Goal: Task Accomplishment & Management: Complete application form

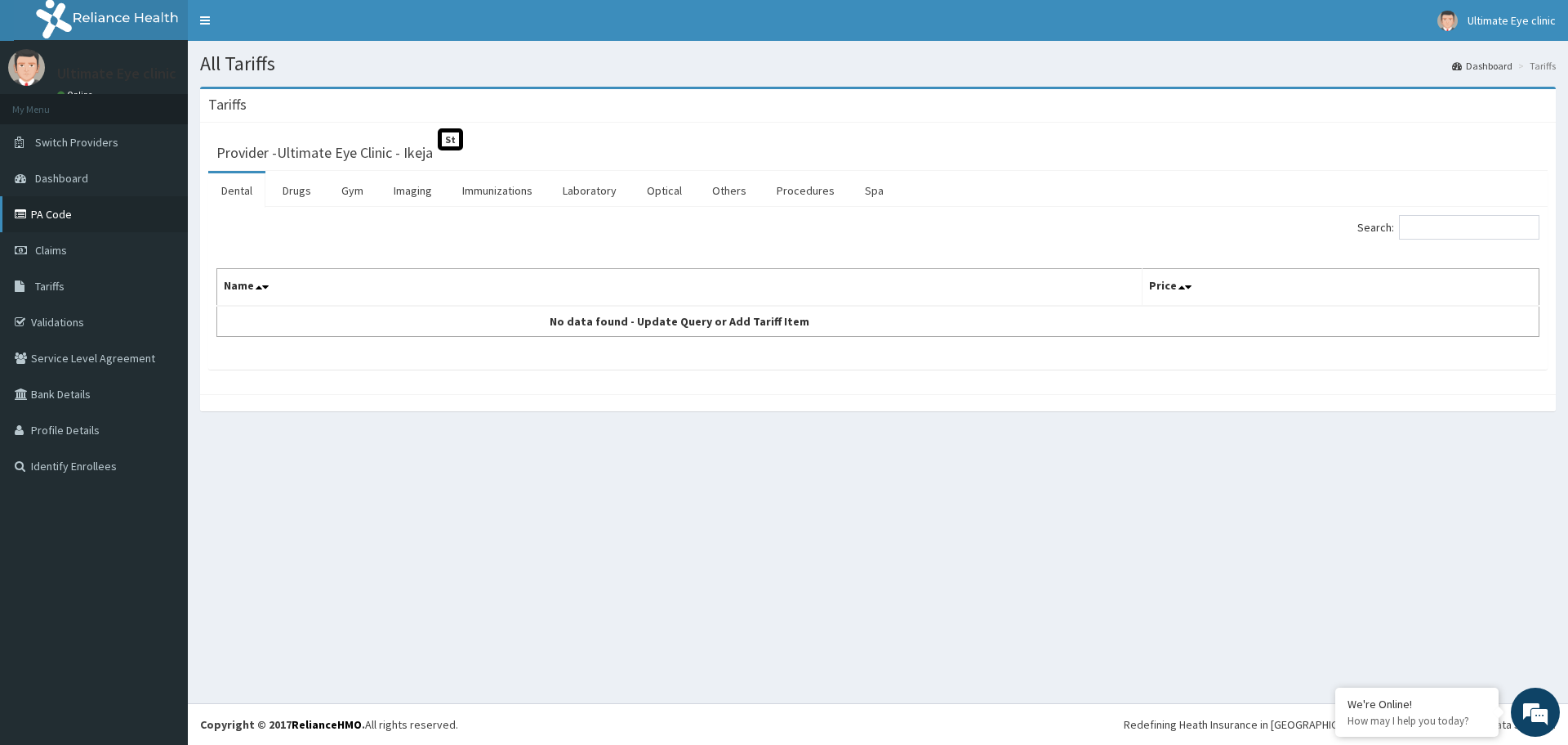
click at [51, 219] on link "PA Code" at bounding box center [94, 214] width 188 height 36
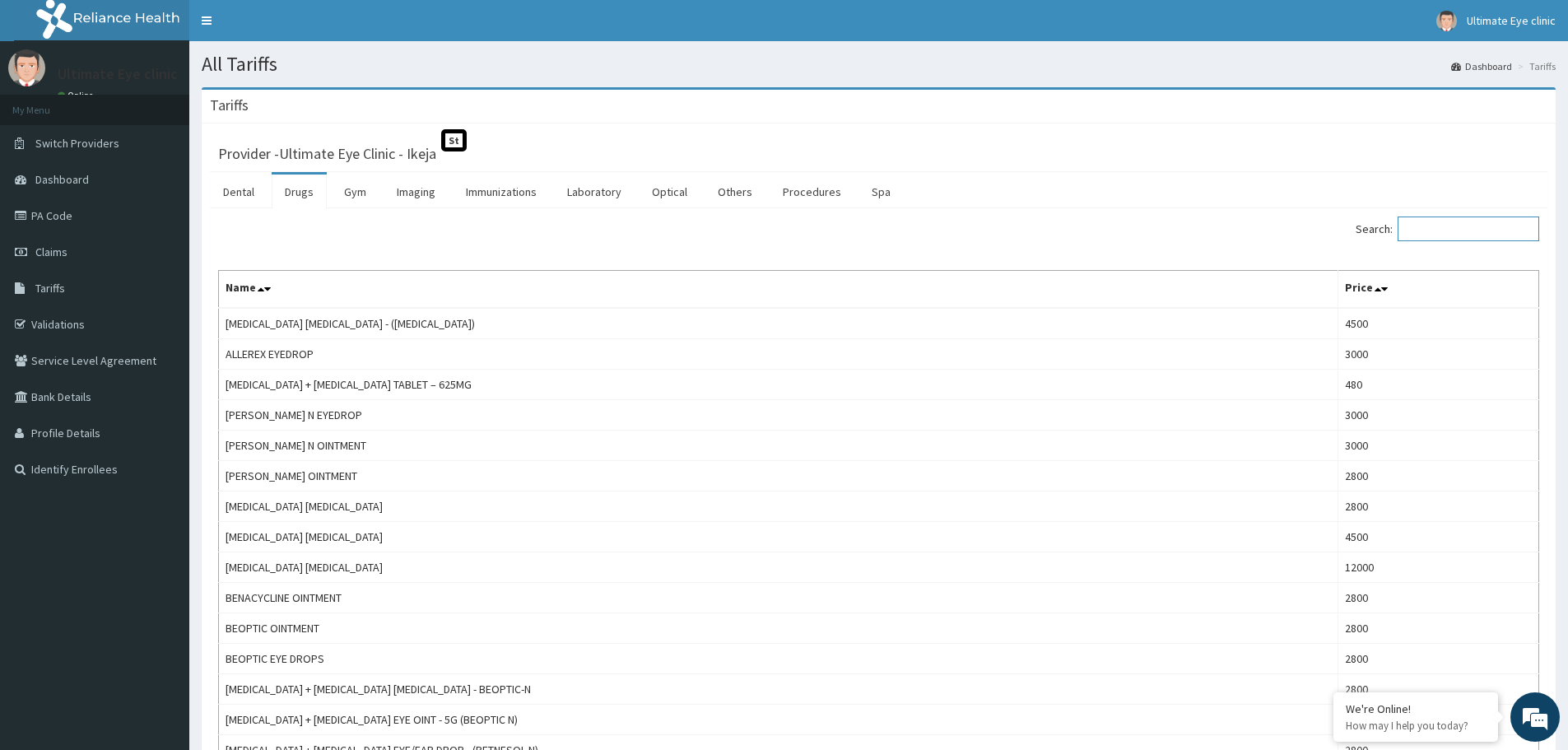
click at [1445, 240] on input "Search:" at bounding box center [1468, 229] width 142 height 25
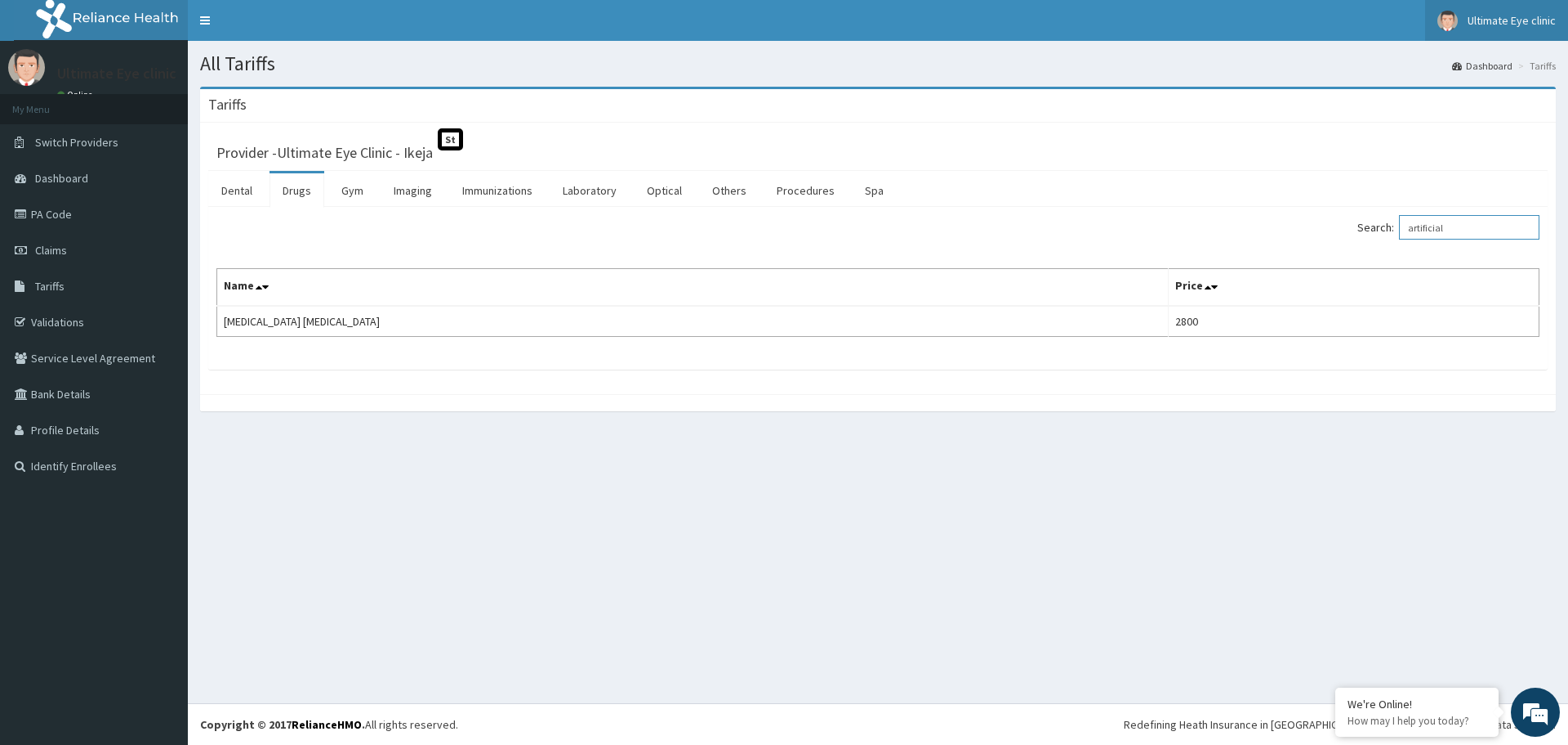
scroll to position [0, 763]
type input "artificial"
click at [53, 214] on link "PA Code" at bounding box center [94, 214] width 188 height 36
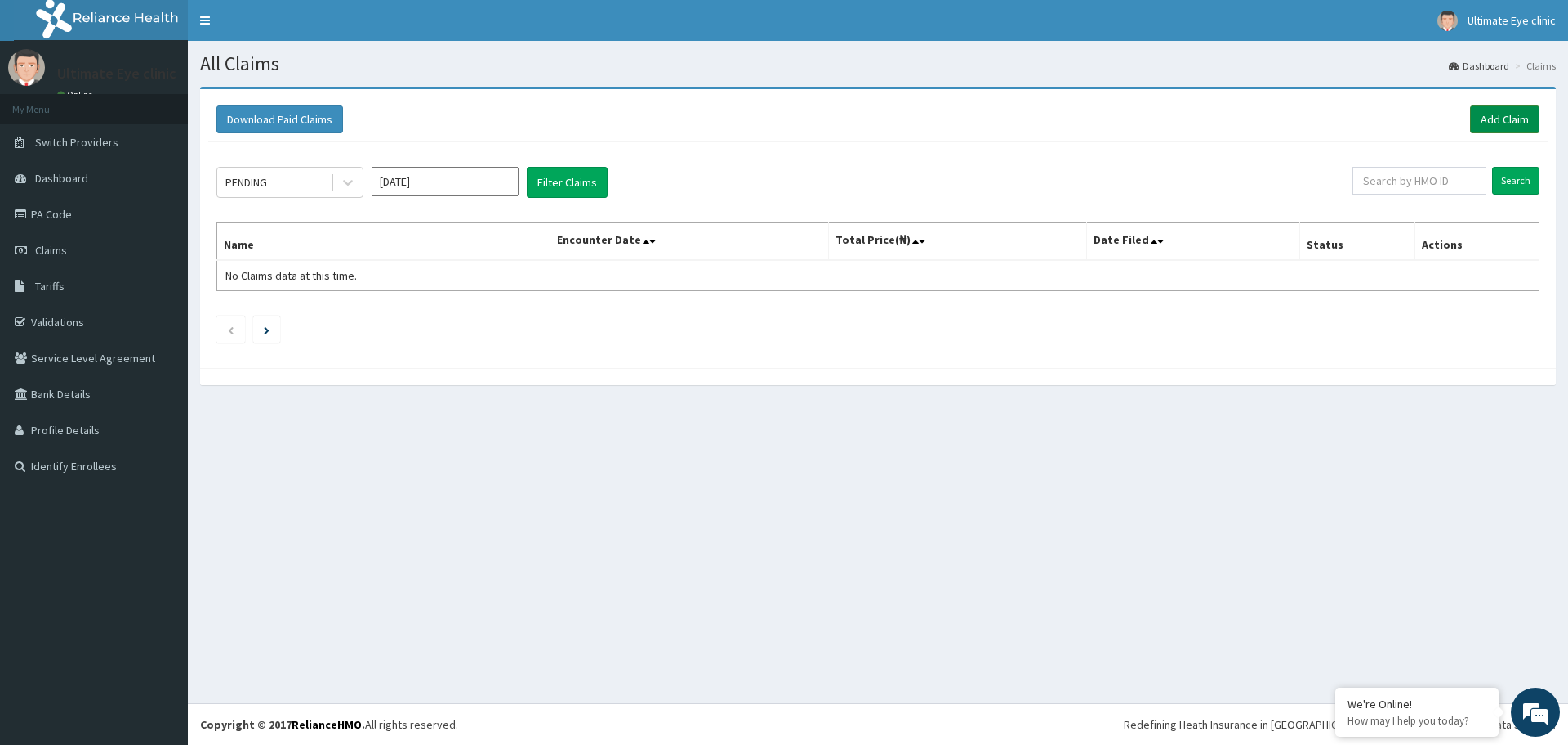
click at [1503, 119] on link "Add Claim" at bounding box center [1505, 119] width 69 height 27
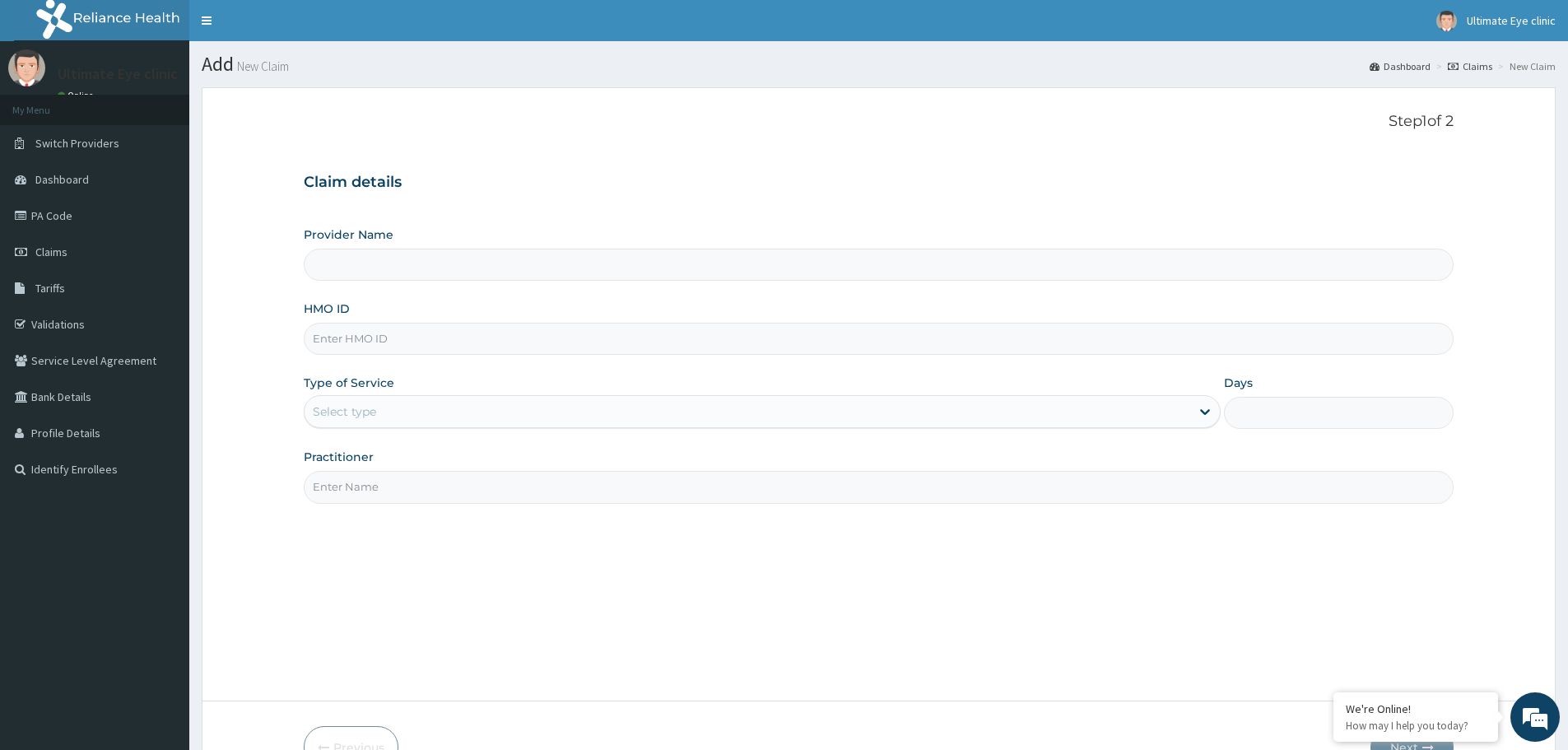
click at [370, 341] on input "HMO ID" at bounding box center [878, 338] width 1149 height 32
type input "Ultimate Eye Clinic - Ikeja"
type input "mey/10025/a"
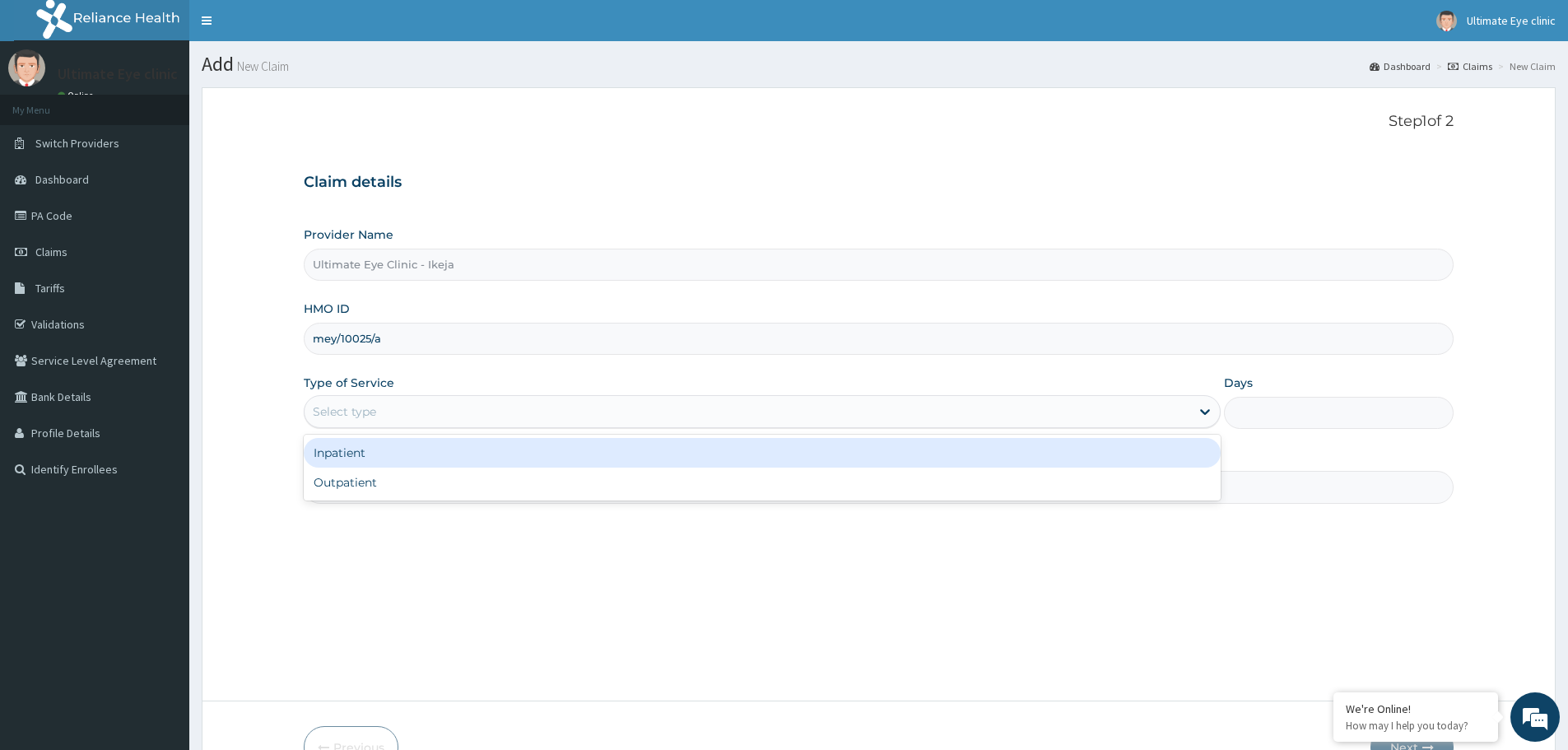
click at [362, 412] on div "Select type" at bounding box center [344, 412] width 63 height 16
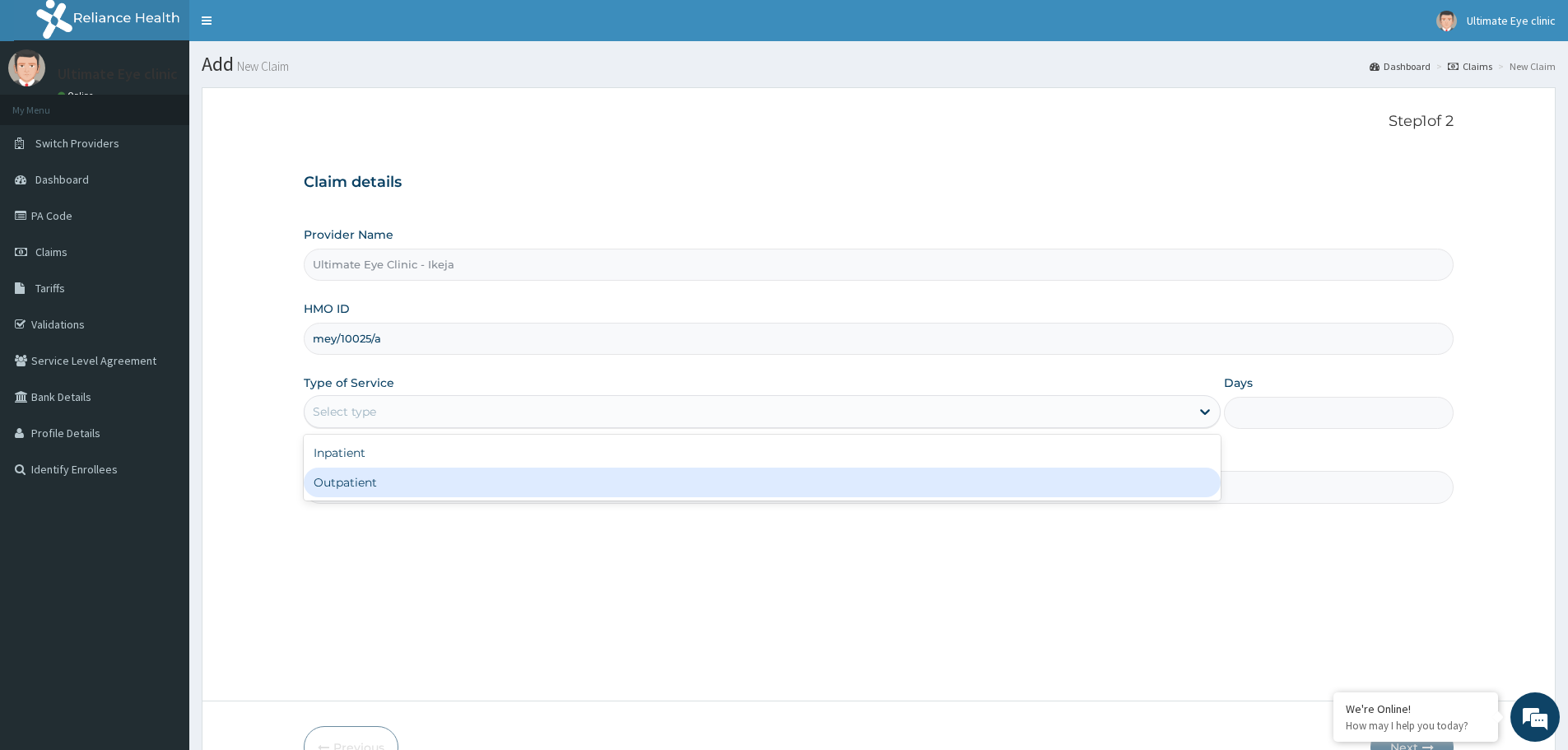
click at [377, 478] on div "Outpatient" at bounding box center [762, 481] width 917 height 29
type input "1"
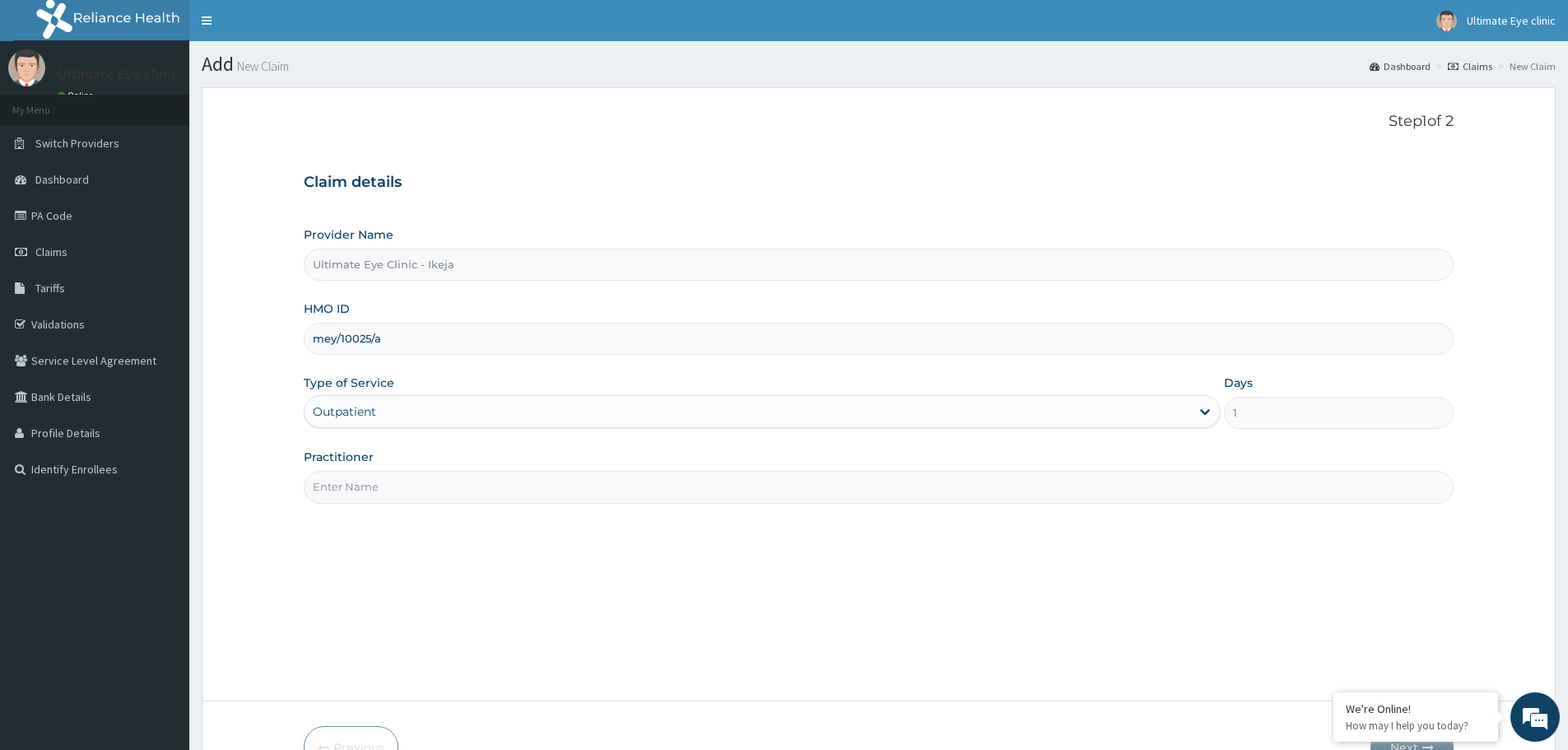
click at [351, 493] on input "Practitioner" at bounding box center [878, 487] width 1149 height 32
type input "e"
type input "d"
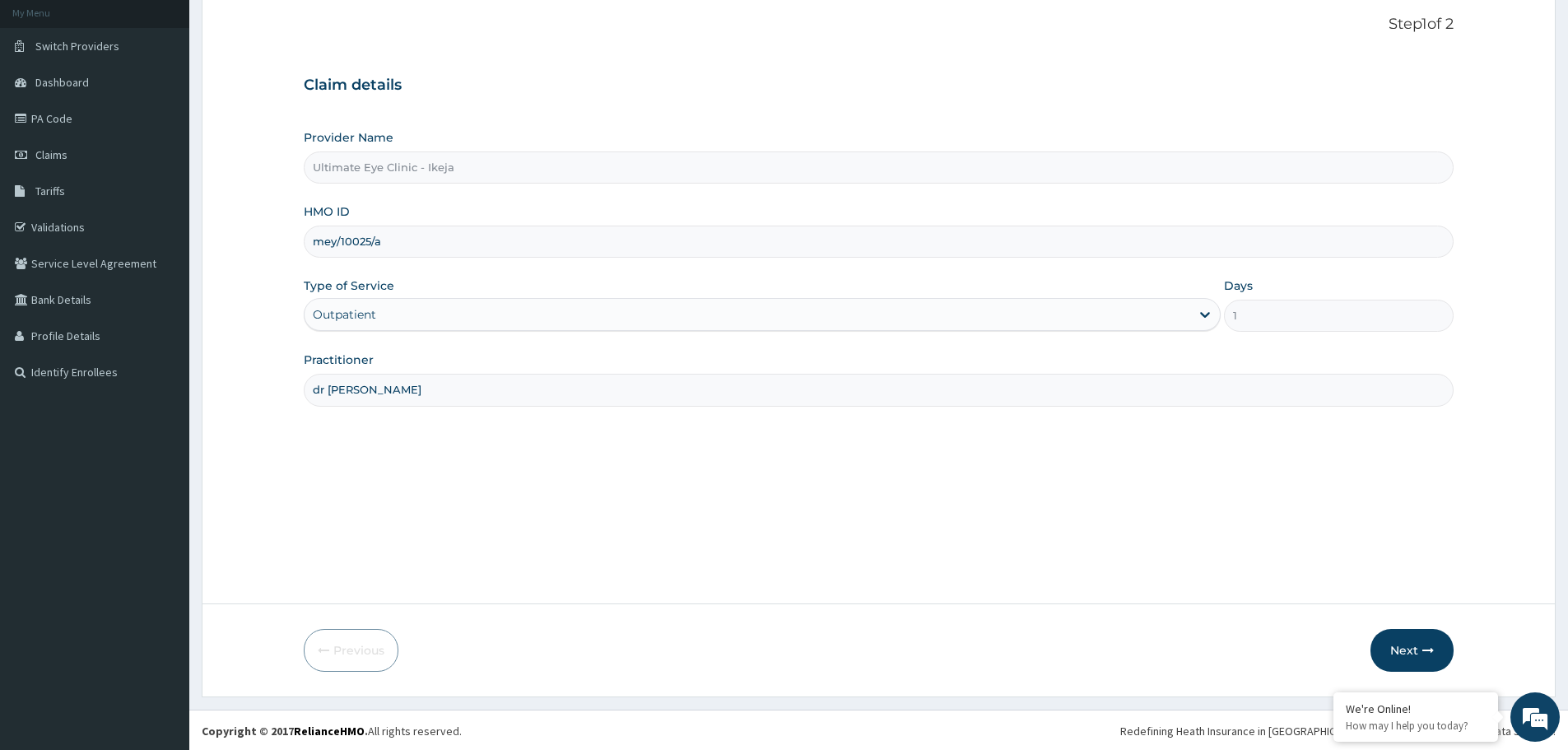
scroll to position [99, 0]
type input "d"
type input "DR [PERSON_NAME]"
click at [1397, 651] on button "Next" at bounding box center [1411, 648] width 83 height 43
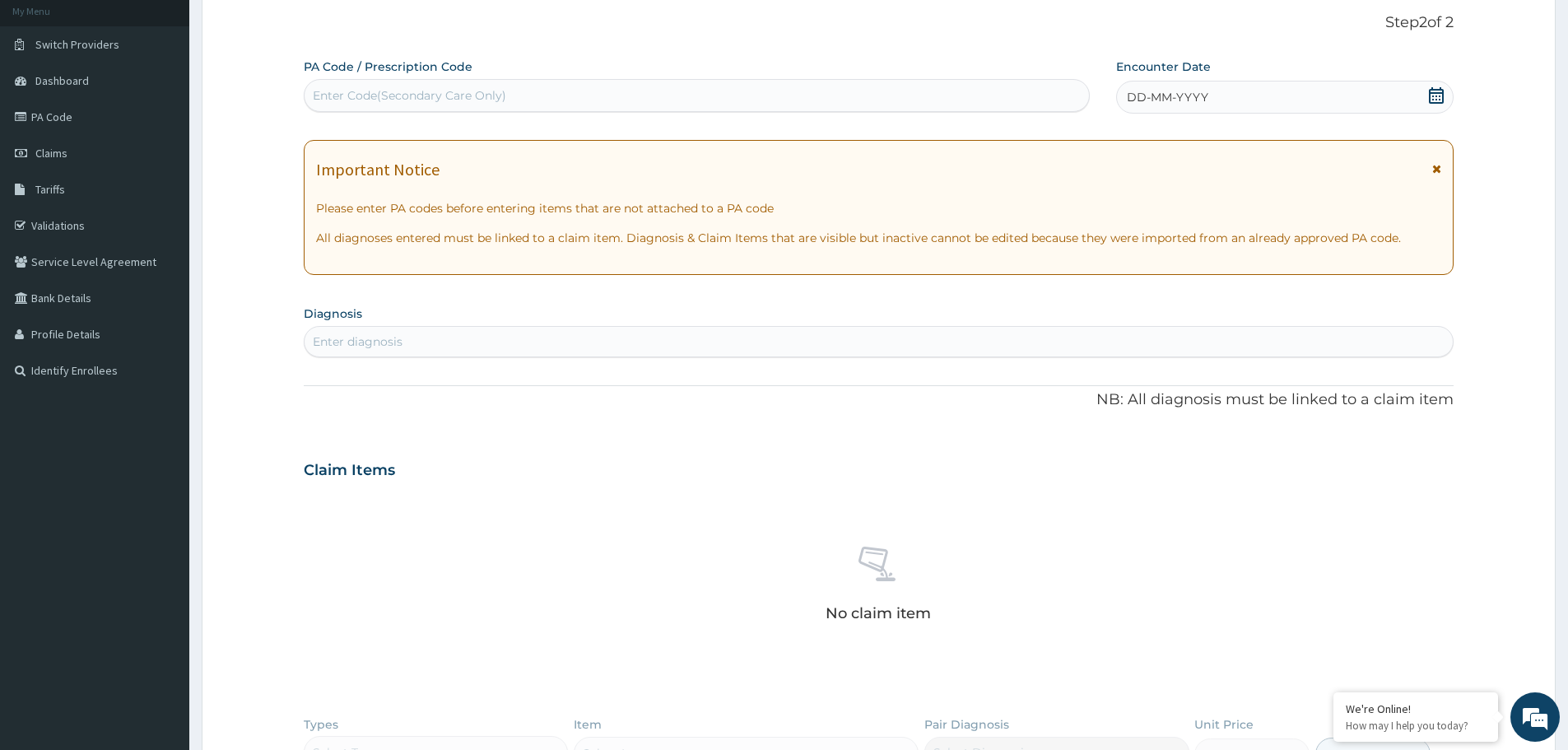
click at [470, 102] on div "Enter Code(Secondary Care Only)" at bounding box center [409, 96] width 194 height 16
type input "PA/EA0AA0"
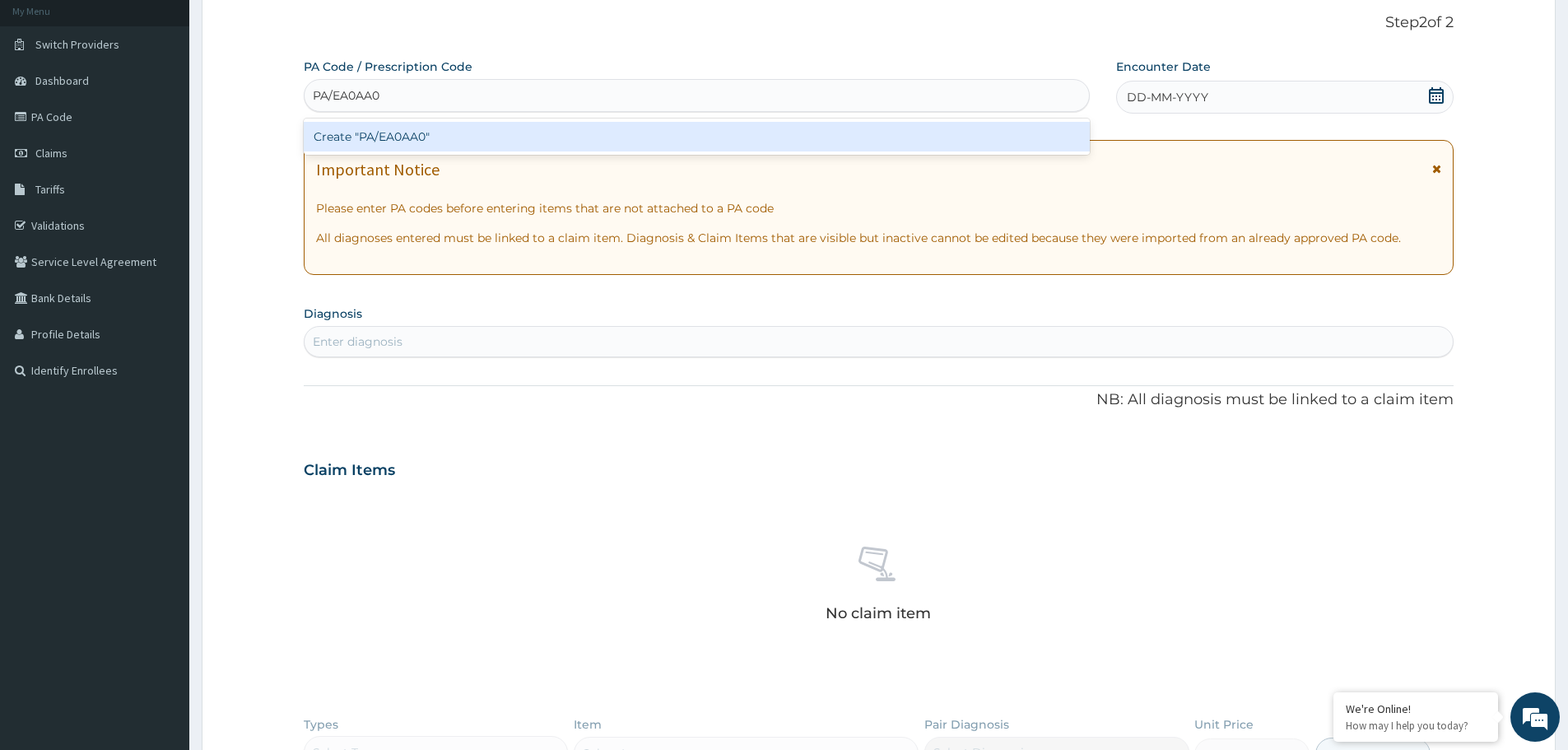
click at [403, 140] on div "Create "PA/EA0AA0"" at bounding box center [696, 136] width 786 height 29
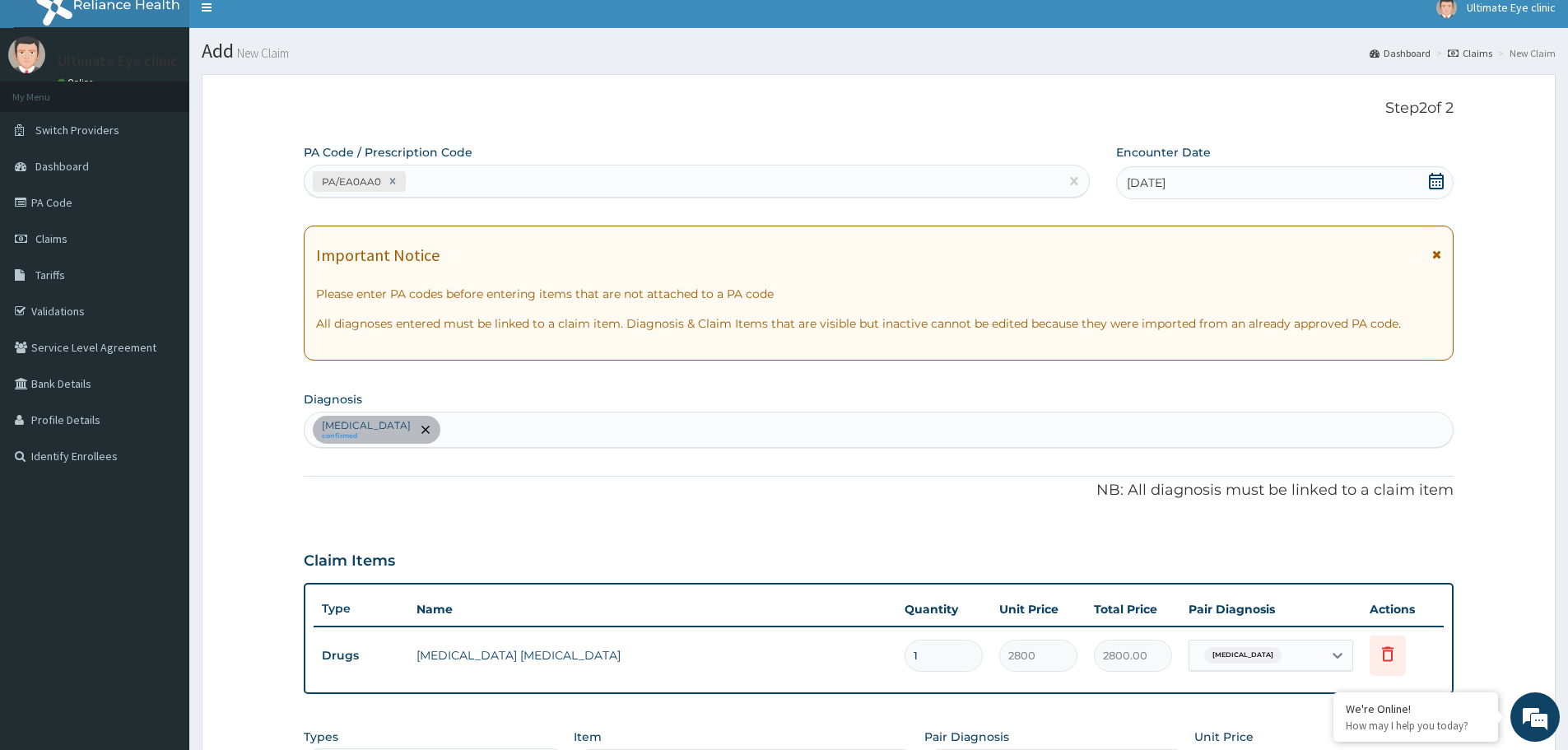
scroll to position [342, 0]
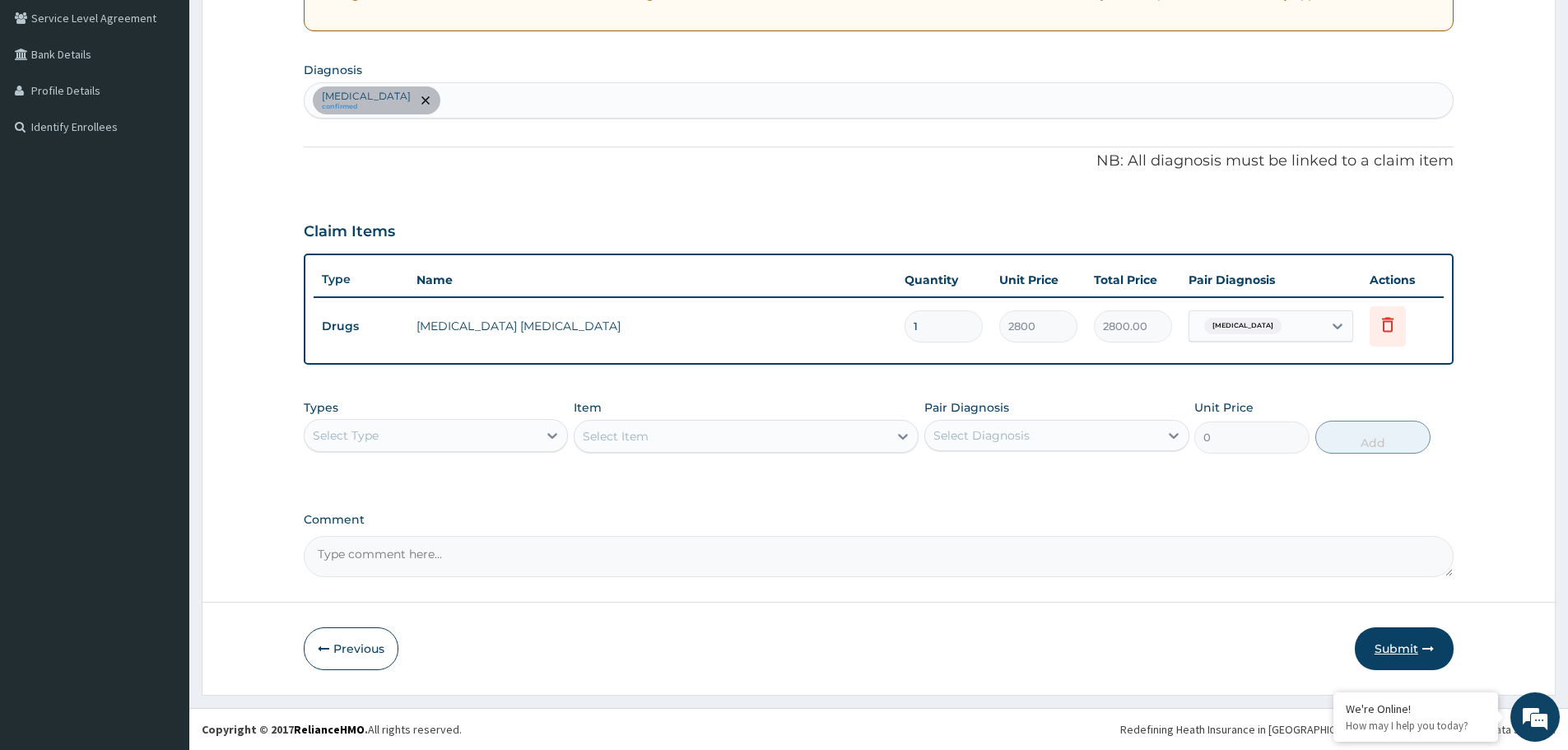
click at [1389, 641] on button "Submit" at bounding box center [1404, 648] width 99 height 43
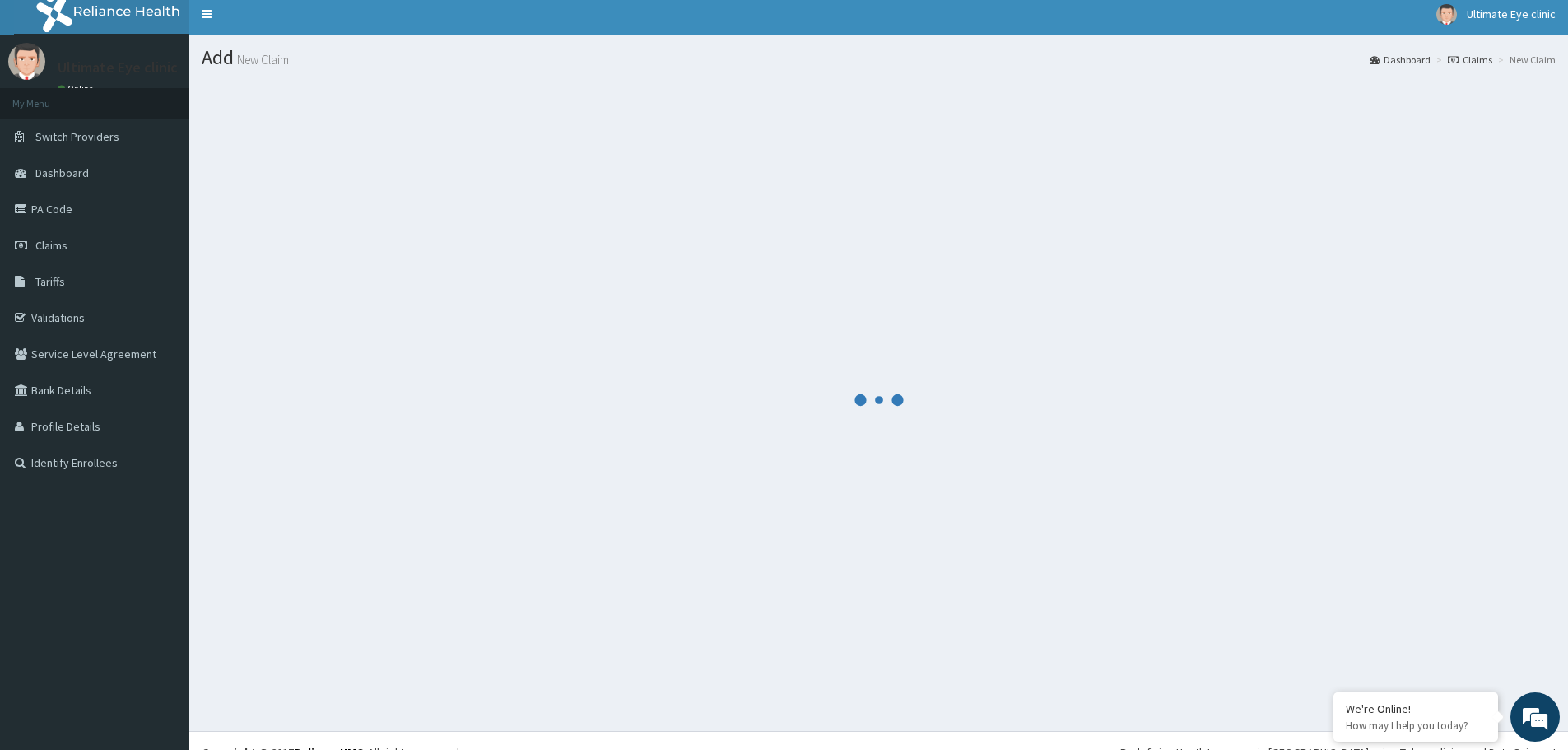
scroll to position [0, 0]
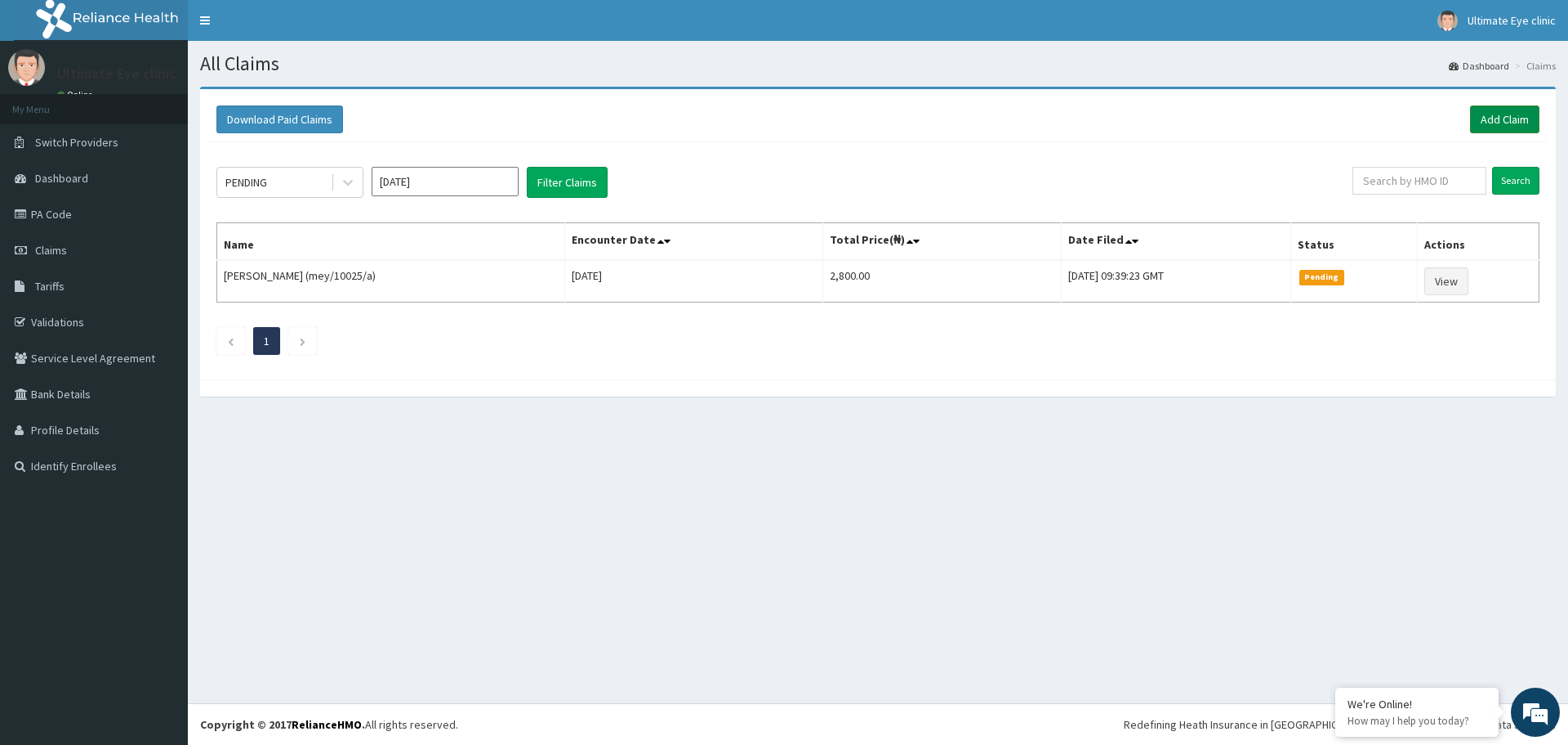
click at [1519, 115] on link "Add Claim" at bounding box center [1505, 119] width 69 height 27
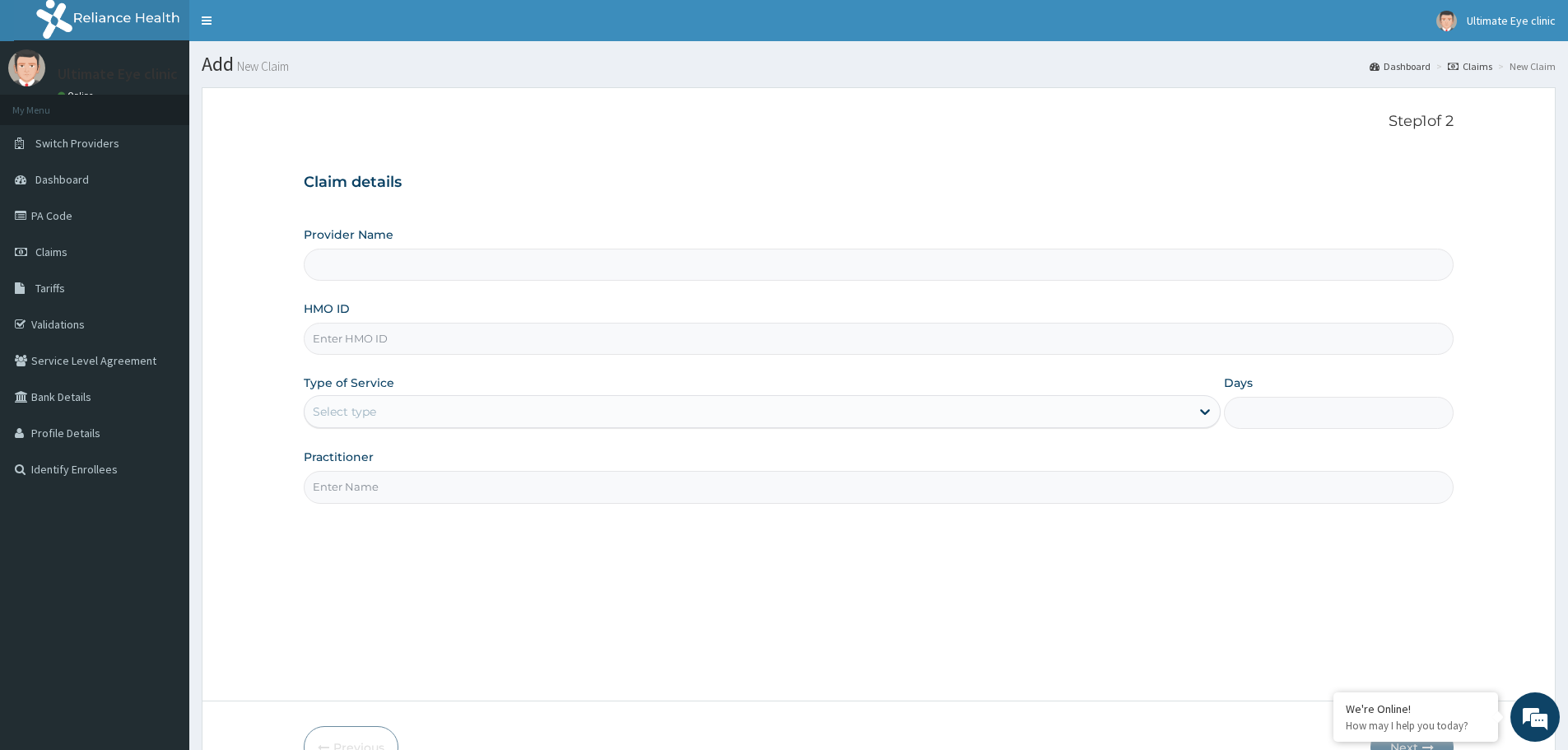
type input "Ultimate Eye Clinic - Ikeja"
click at [363, 338] on input "HMO ID" at bounding box center [878, 338] width 1149 height 32
type input "MEY/10025/A"
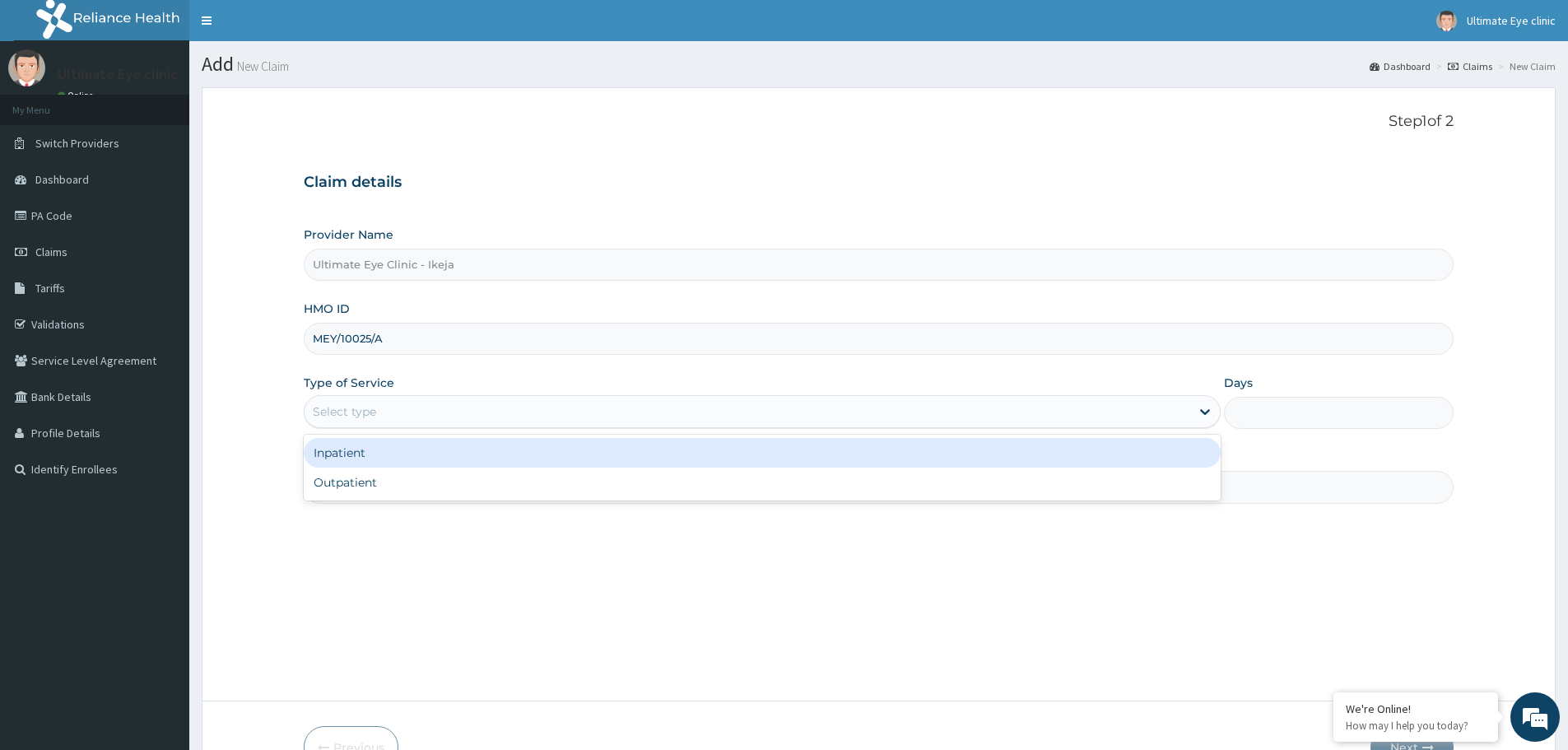
click at [361, 416] on div "Select type" at bounding box center [344, 412] width 63 height 16
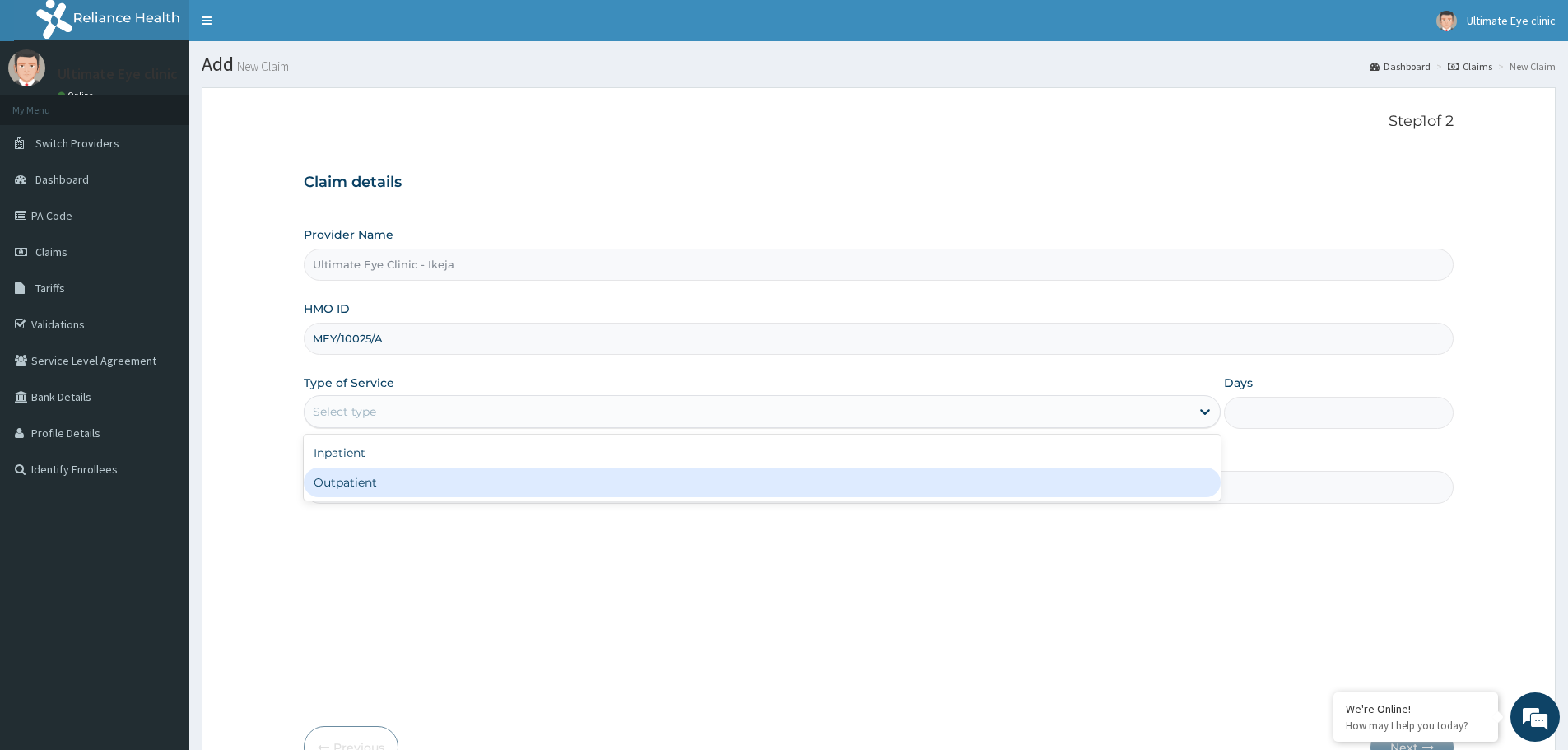
click at [340, 496] on div "Outpatient" at bounding box center [762, 481] width 917 height 29
type input "1"
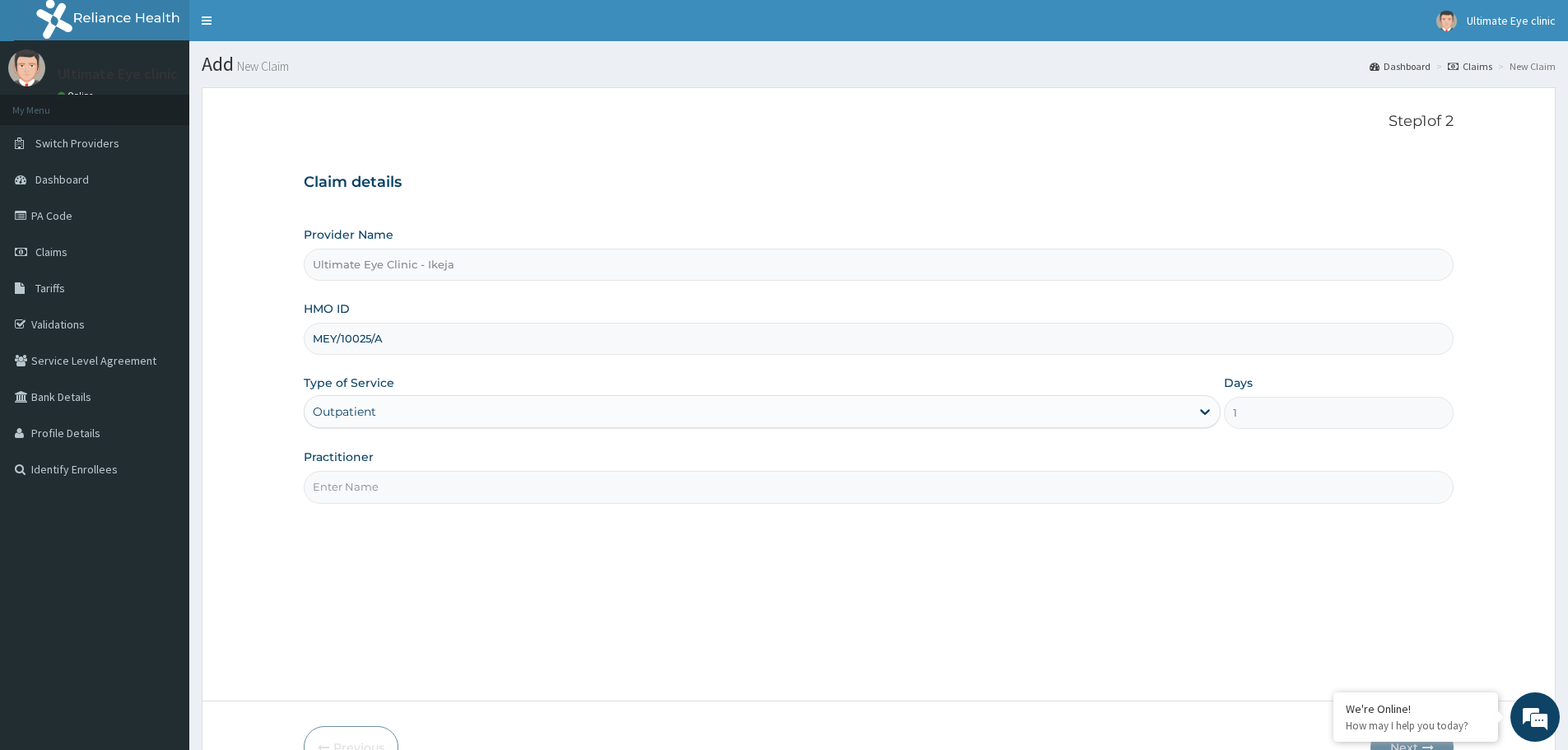
click at [346, 480] on input "Practitioner" at bounding box center [878, 487] width 1149 height 32
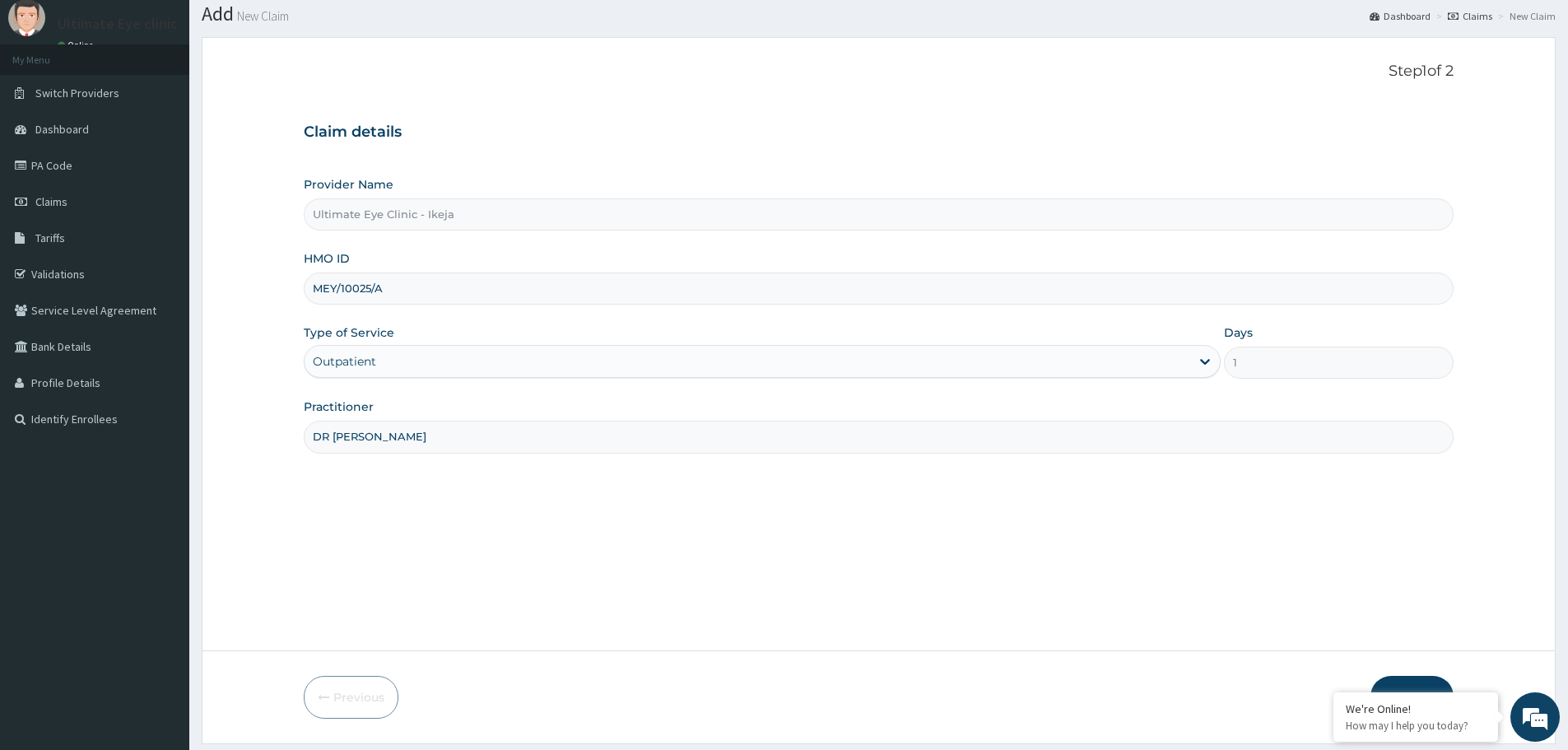
scroll to position [99, 0]
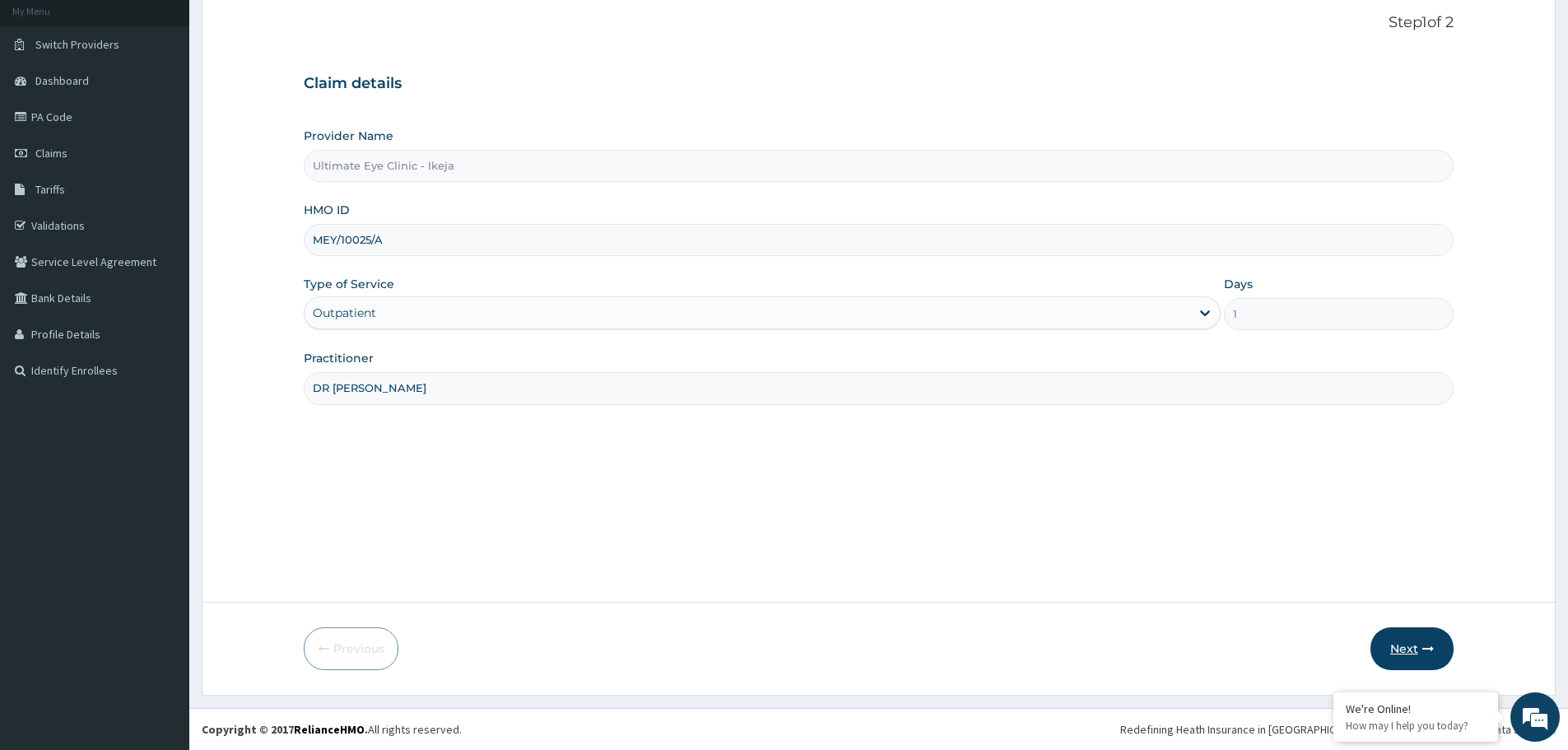
type input "DR CYNTHIA"
click at [1414, 636] on button "Next" at bounding box center [1411, 648] width 83 height 43
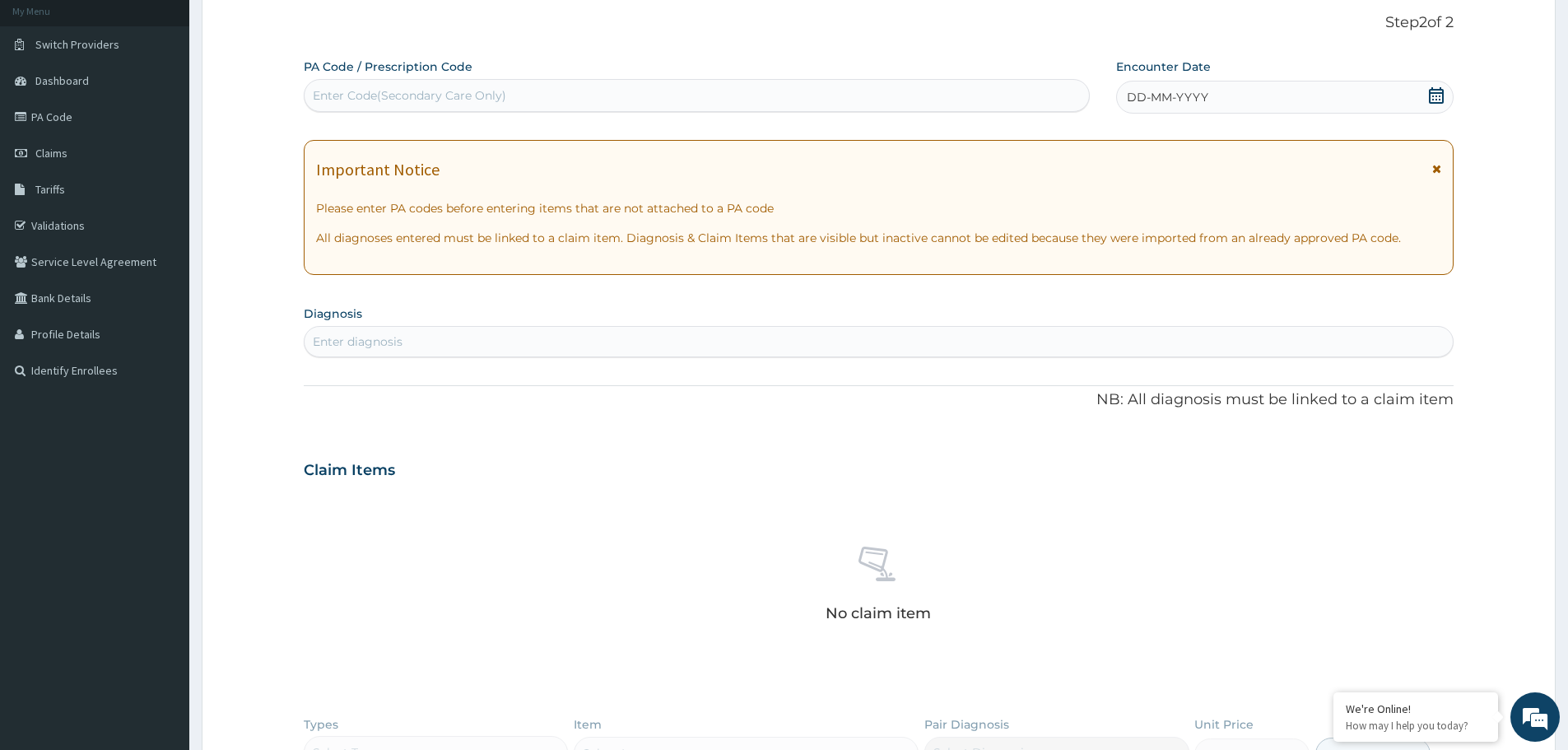
click at [415, 85] on div "Enter Code(Secondary Care Only)" at bounding box center [696, 95] width 784 height 26
type input "PA/CF43FA"
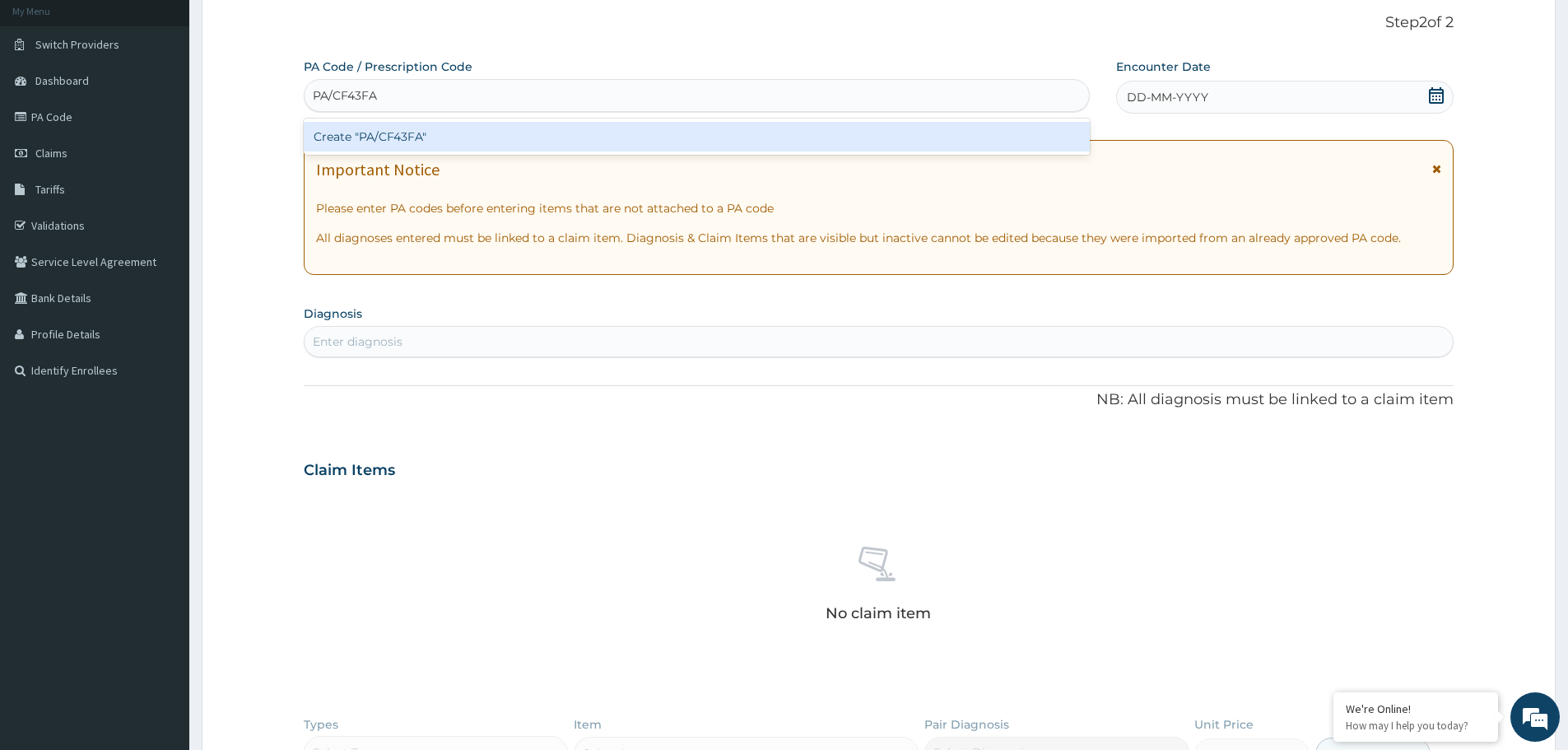
click at [379, 132] on div "Create "PA/CF43FA"" at bounding box center [696, 136] width 786 height 29
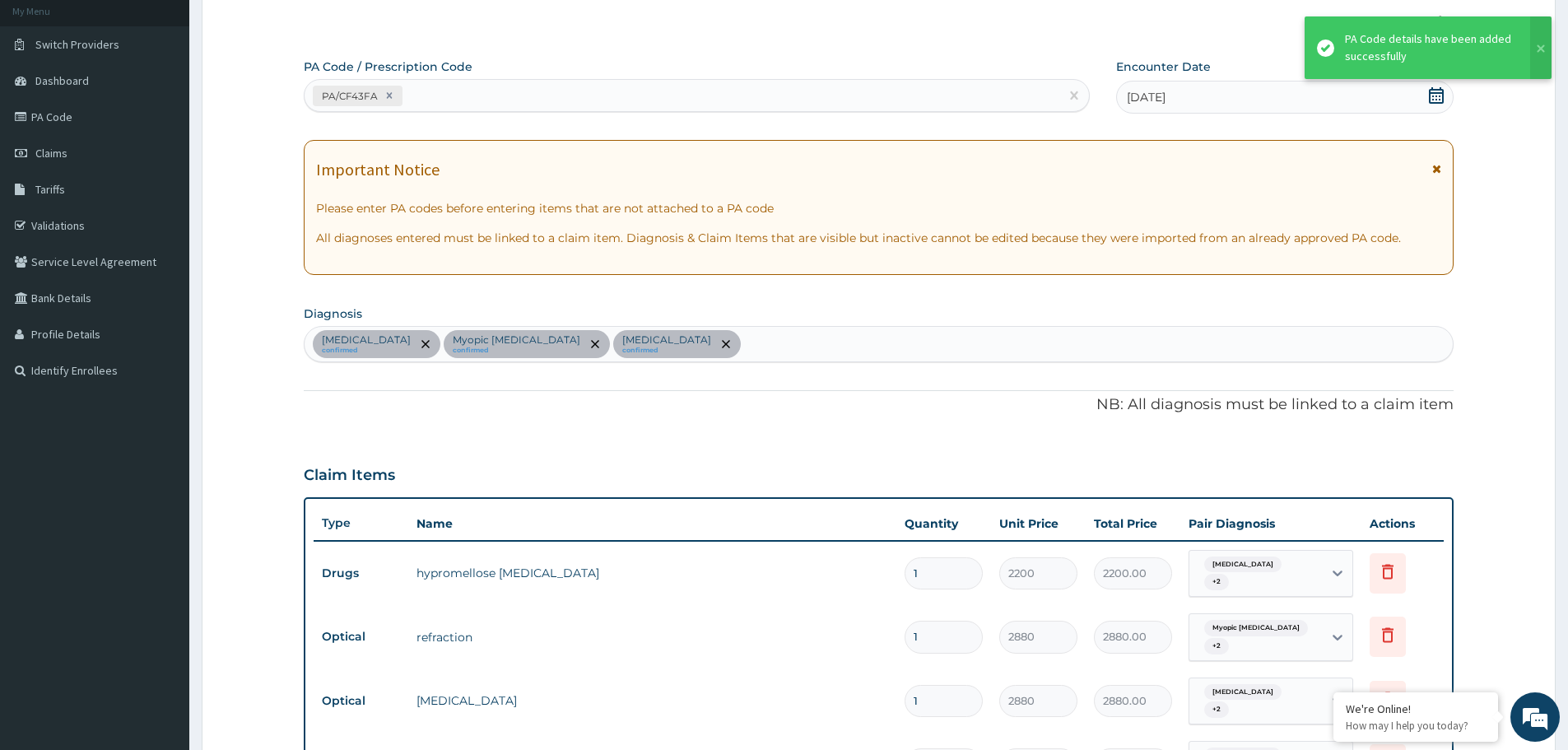
scroll to position [528, 0]
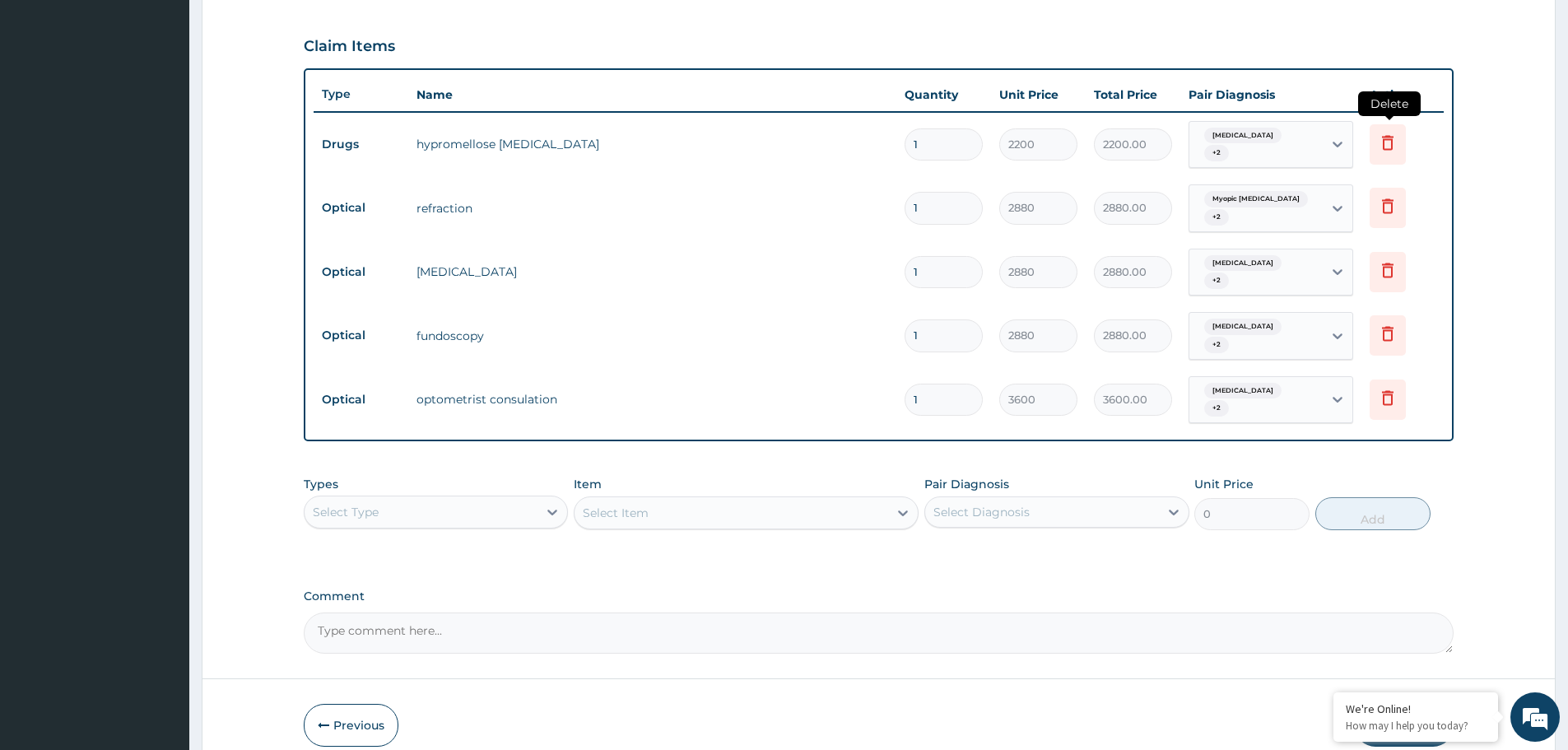
click at [1381, 132] on icon at bounding box center [1388, 142] width 20 height 20
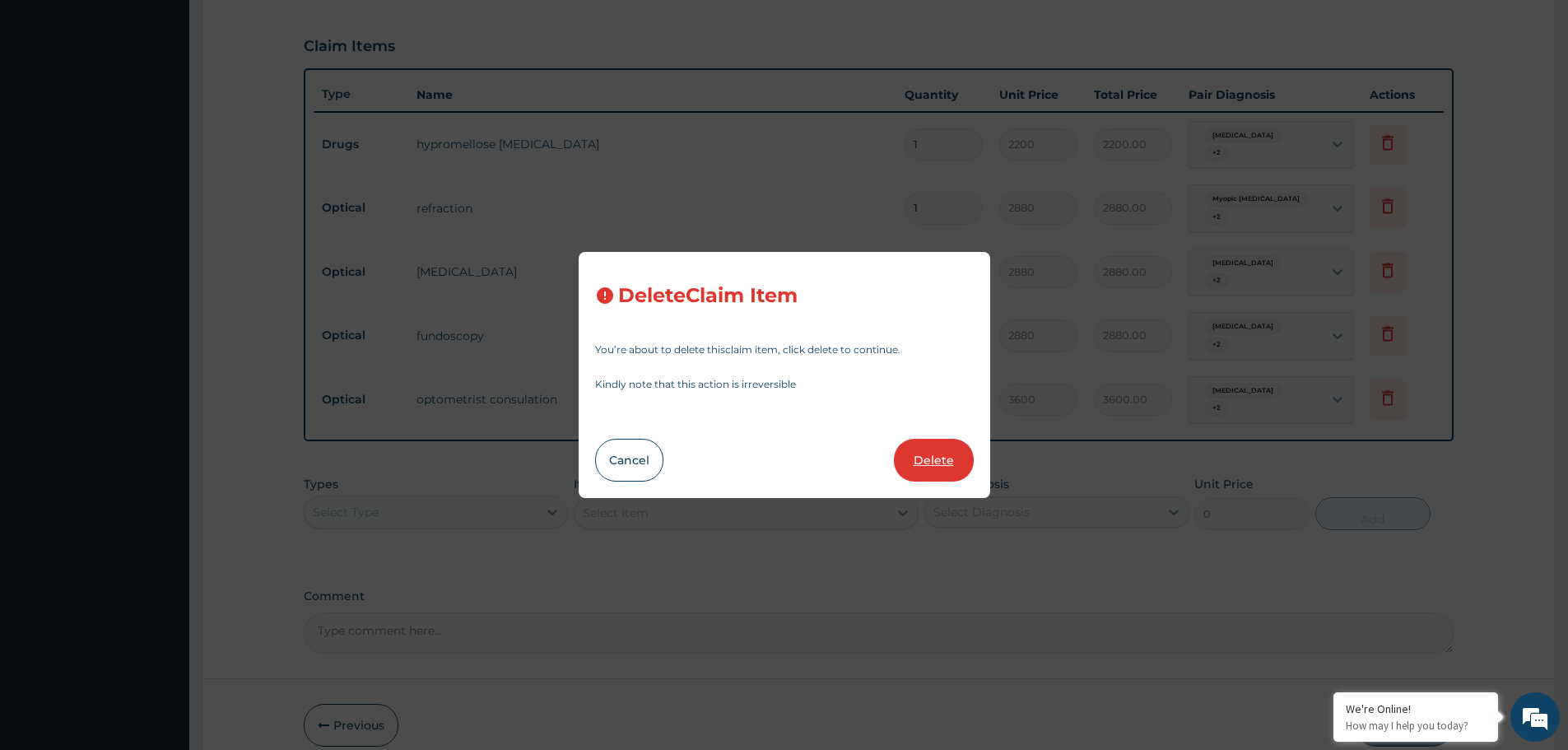
click at [930, 457] on button "Delete" at bounding box center [933, 460] width 79 height 43
type input "2880"
type input "2880.00"
type input "3600"
type input "3600.00"
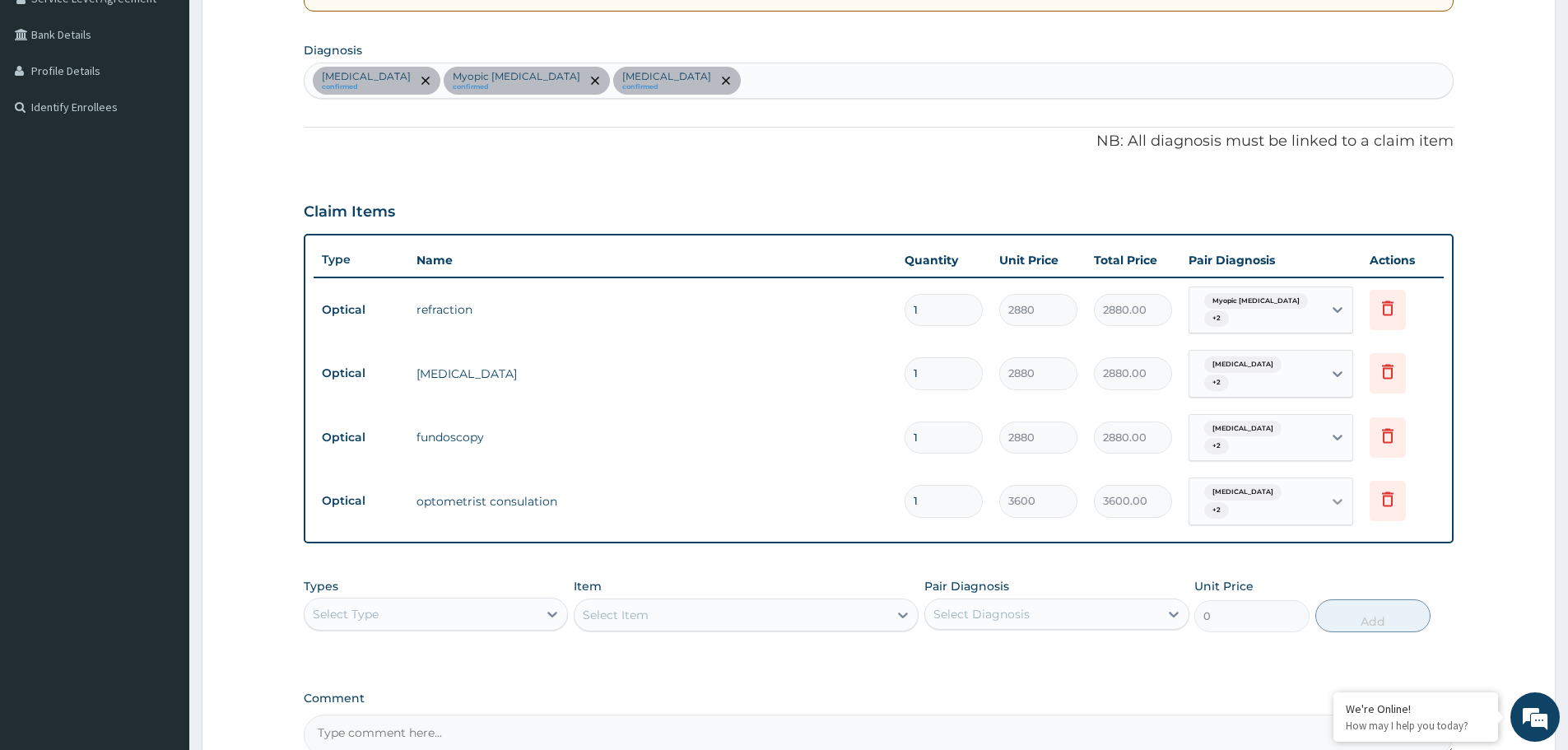
scroll to position [520, 0]
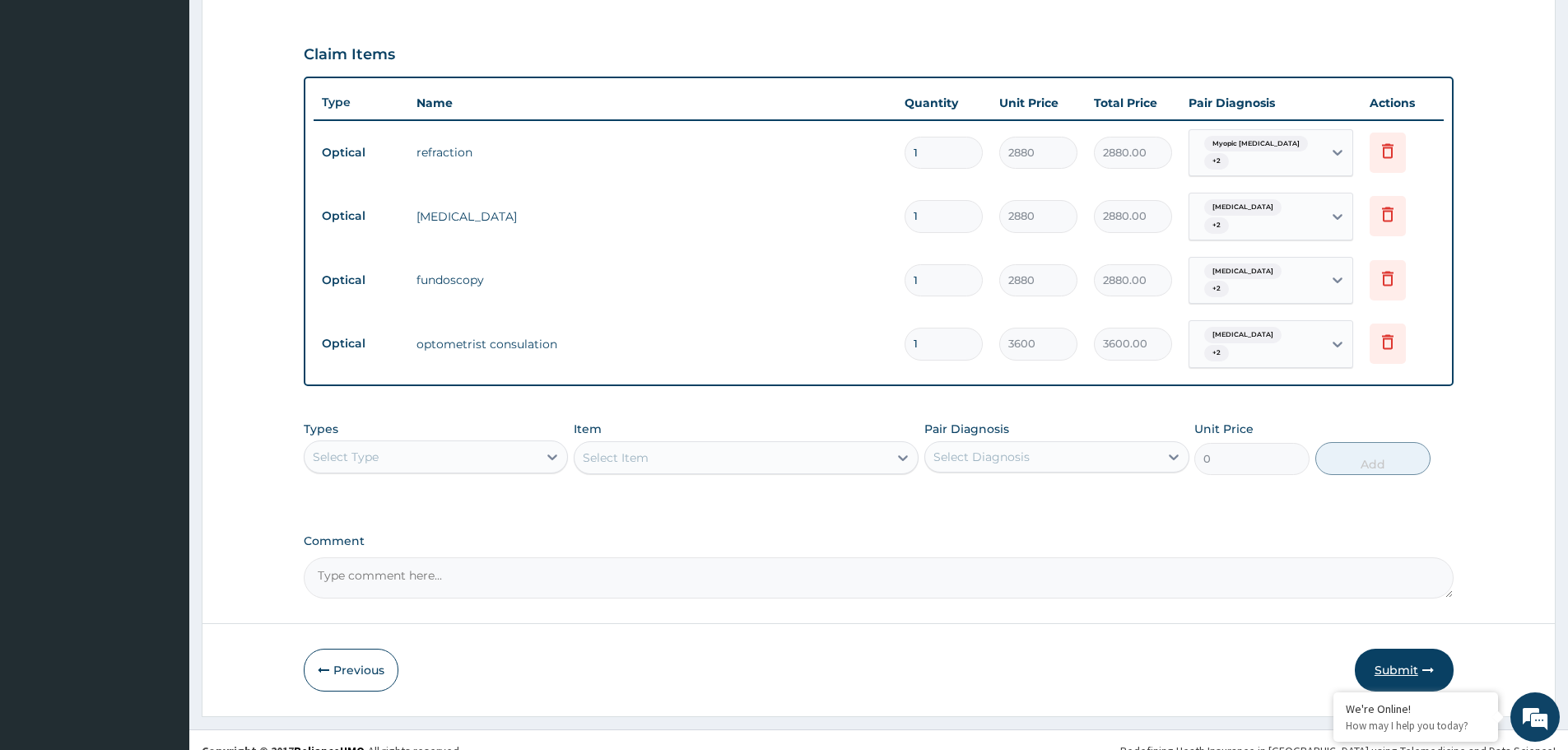
click at [1405, 648] on button "Submit" at bounding box center [1404, 670] width 99 height 43
